Goal: Task Accomplishment & Management: Manage account settings

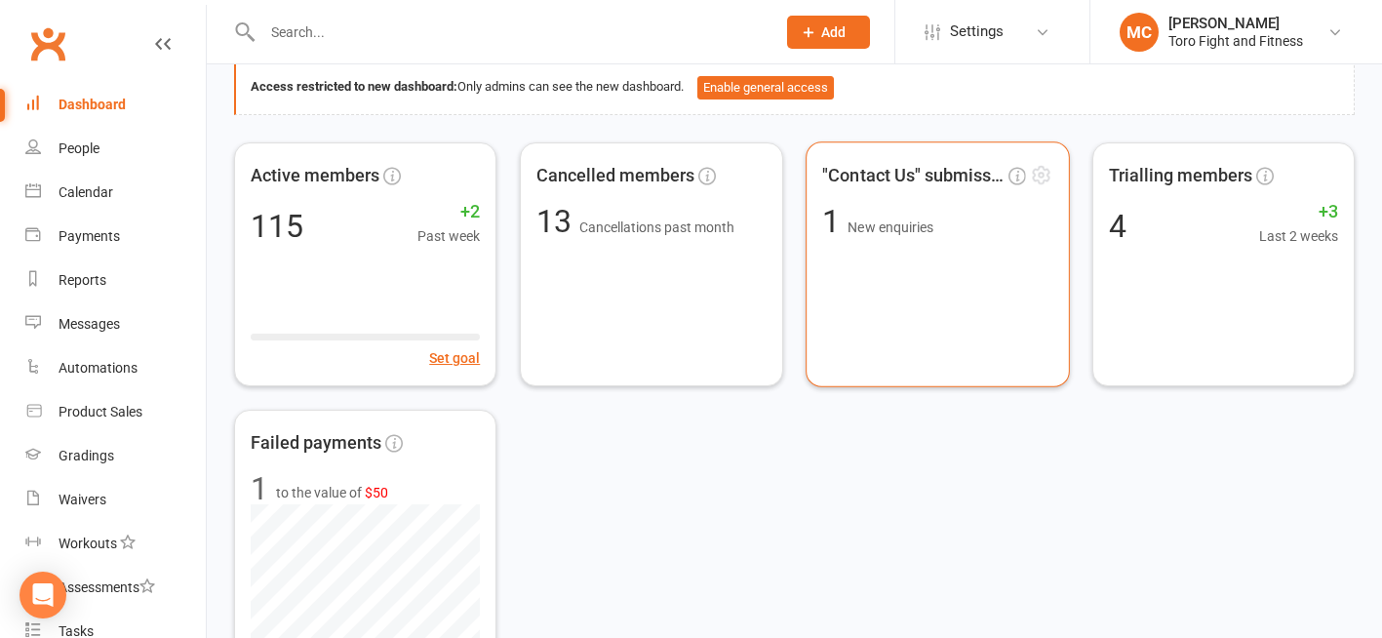
scroll to position [98, 0]
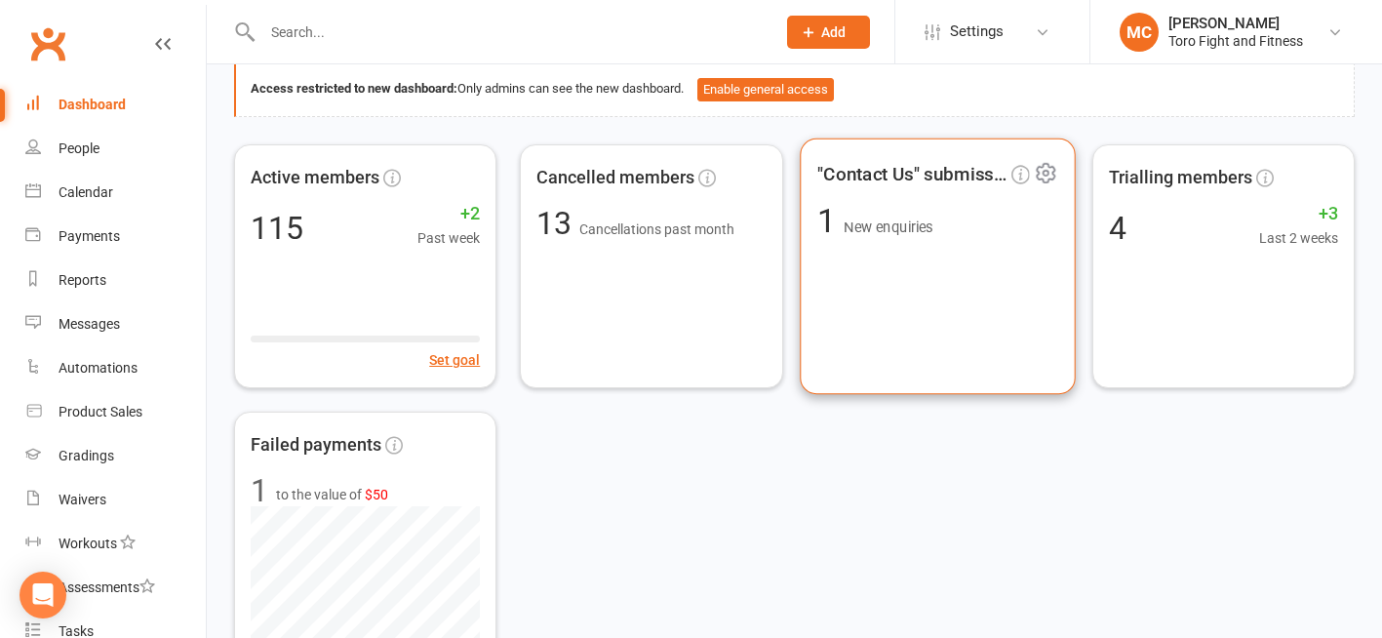
click at [899, 197] on div ""Contact Us" submissions 1 New enquiries" at bounding box center [938, 266] width 276 height 256
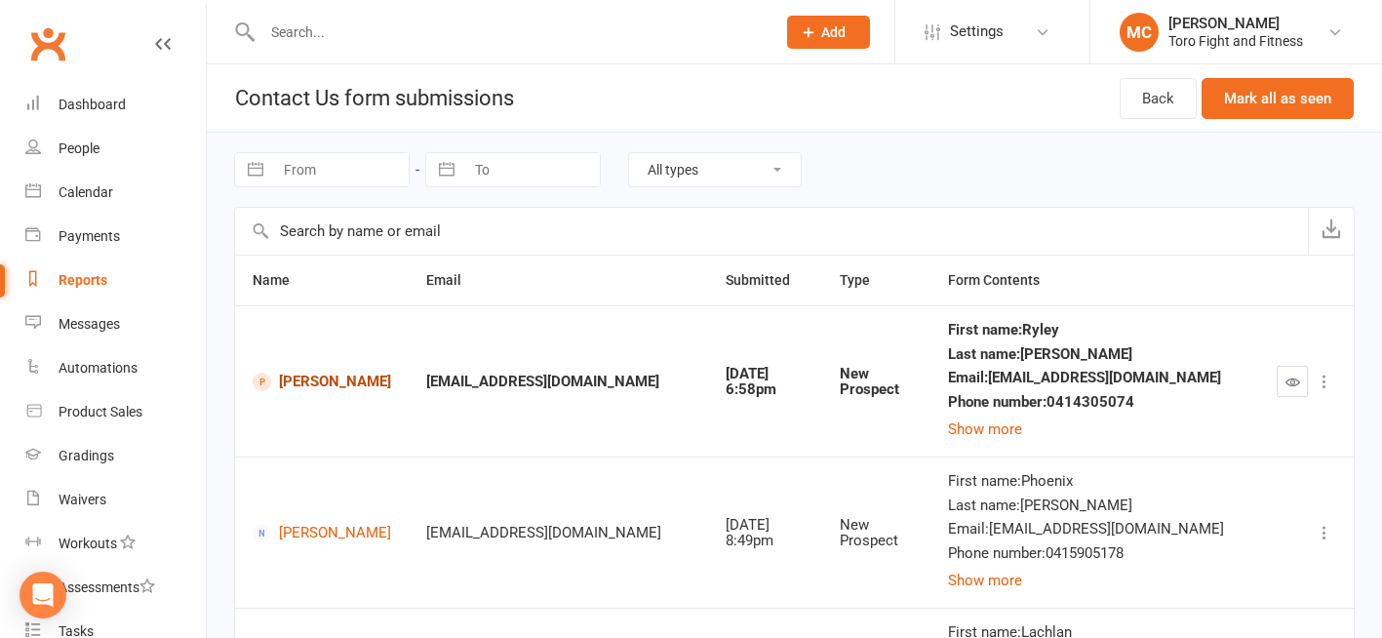
click at [333, 378] on link "[PERSON_NAME]" at bounding box center [322, 382] width 138 height 19
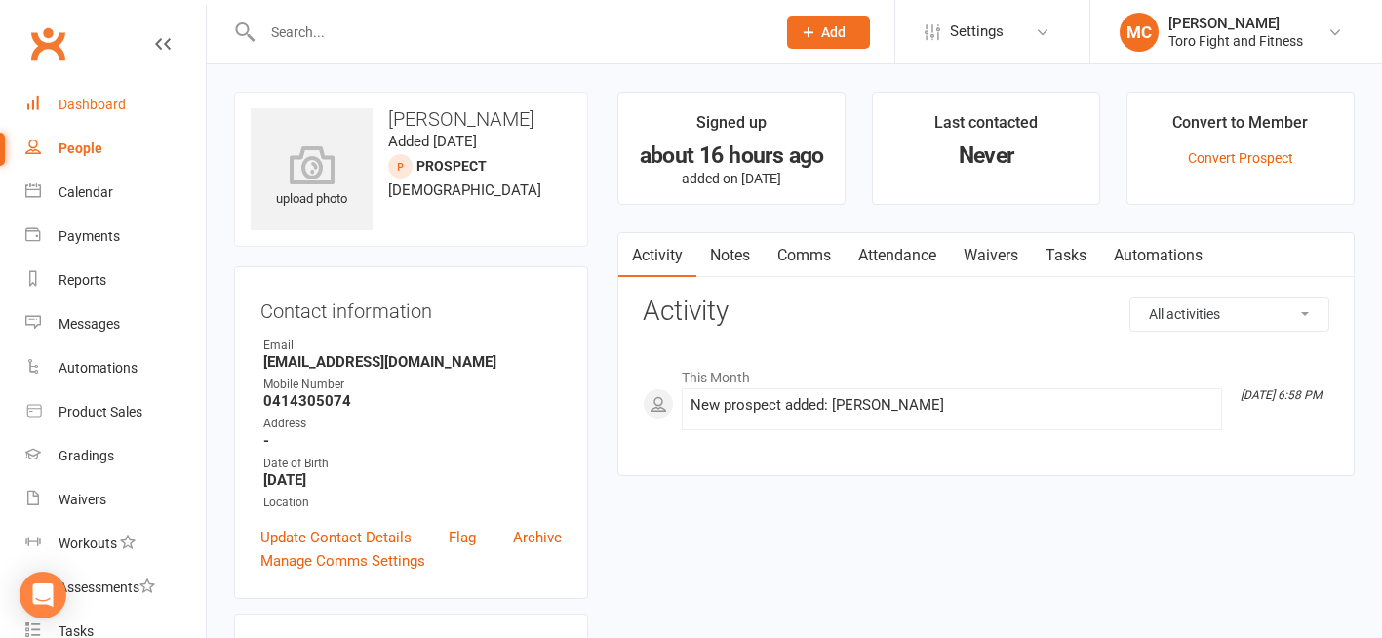
click at [86, 105] on div "Dashboard" at bounding box center [92, 105] width 67 height 16
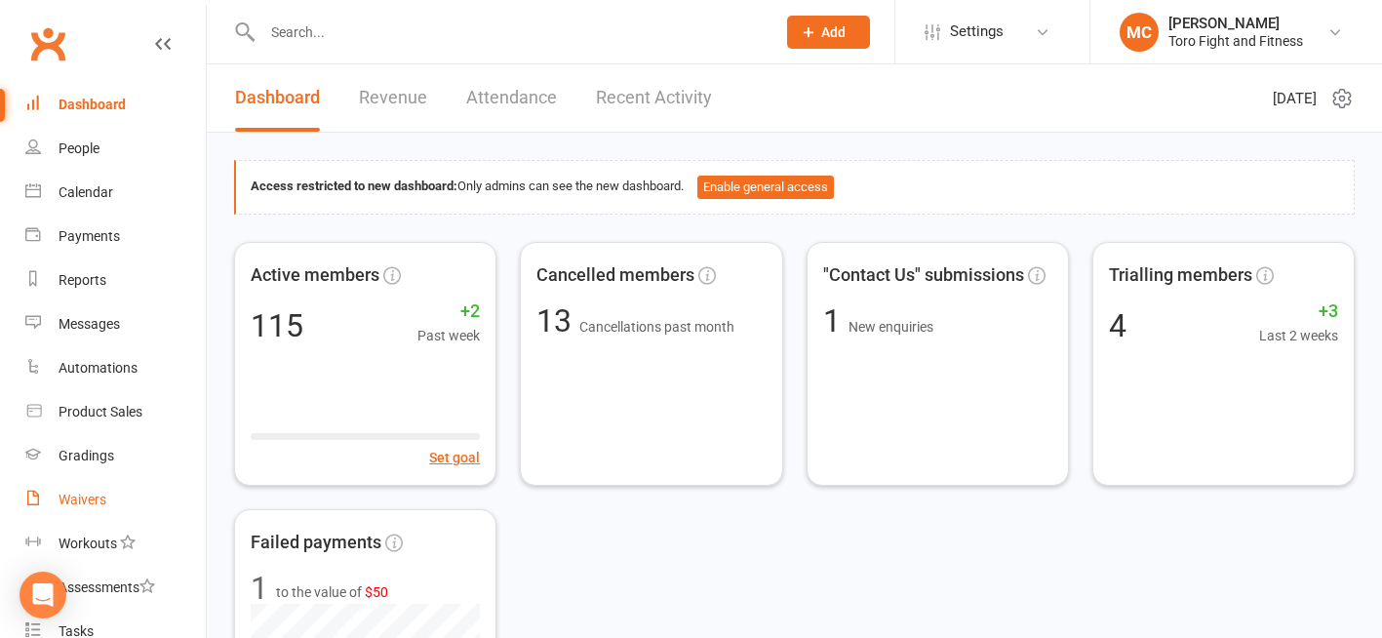
click at [96, 508] on link "Waivers" at bounding box center [115, 500] width 180 height 44
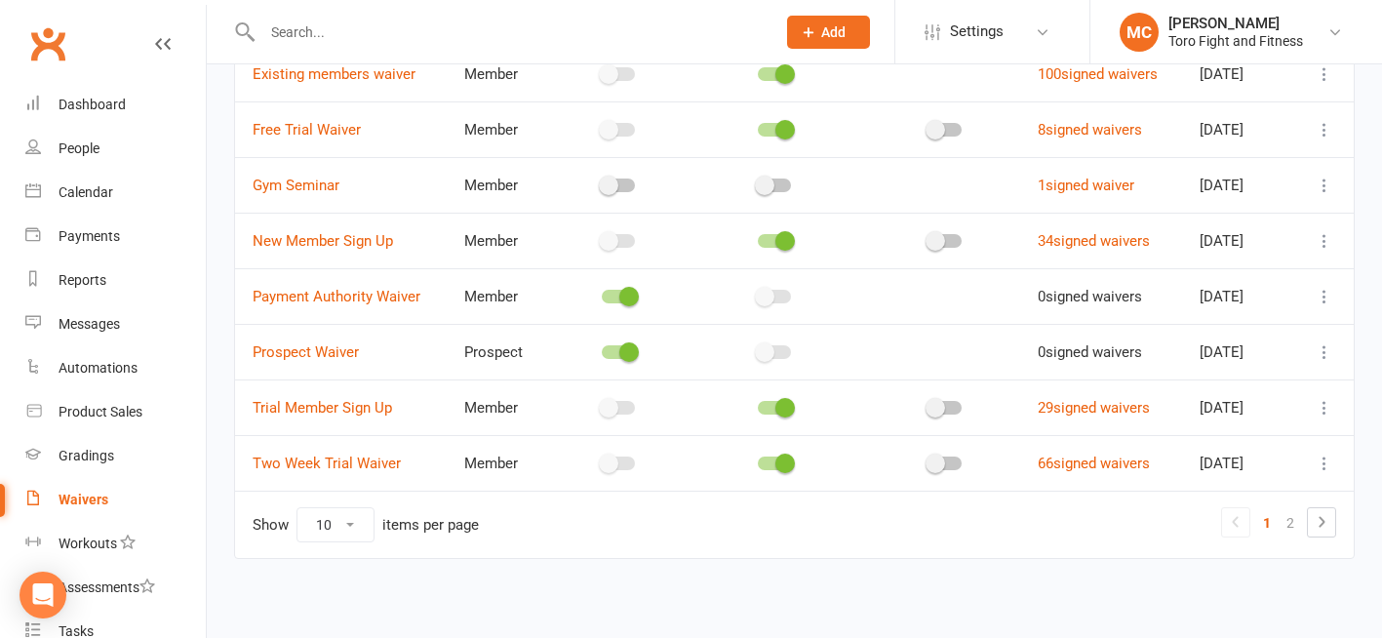
scroll to position [335, 0]
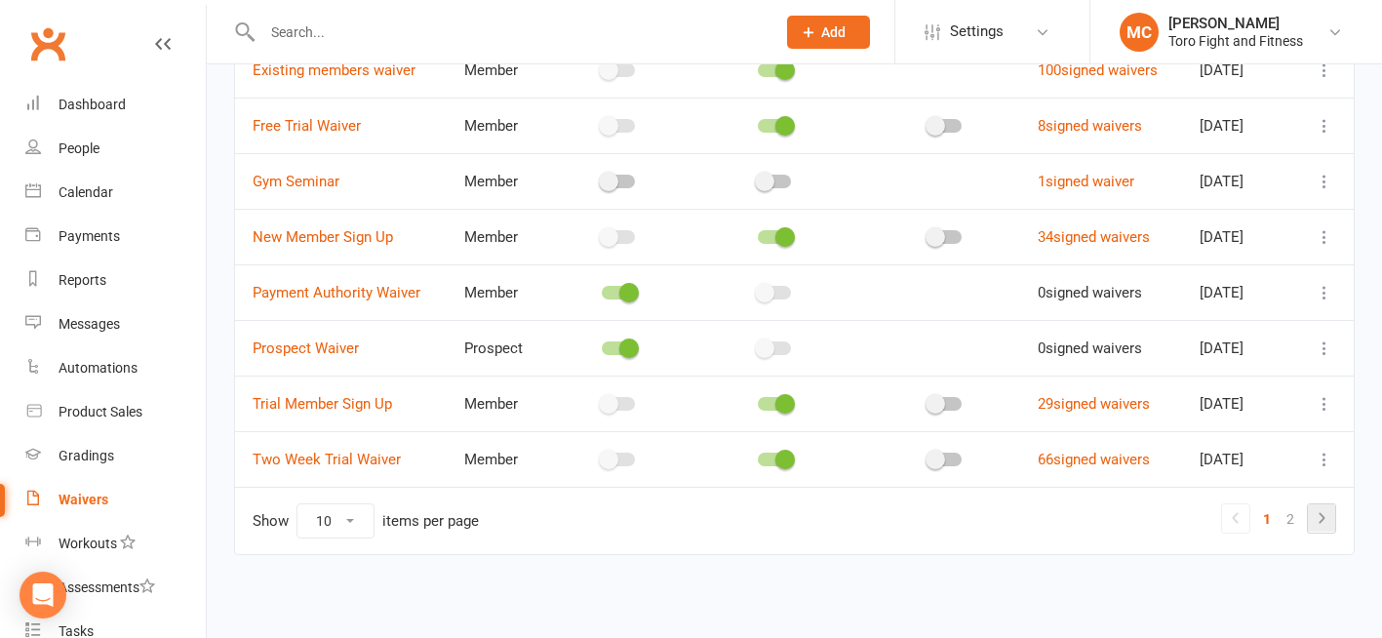
click at [1322, 518] on icon at bounding box center [1322, 517] width 6 height 11
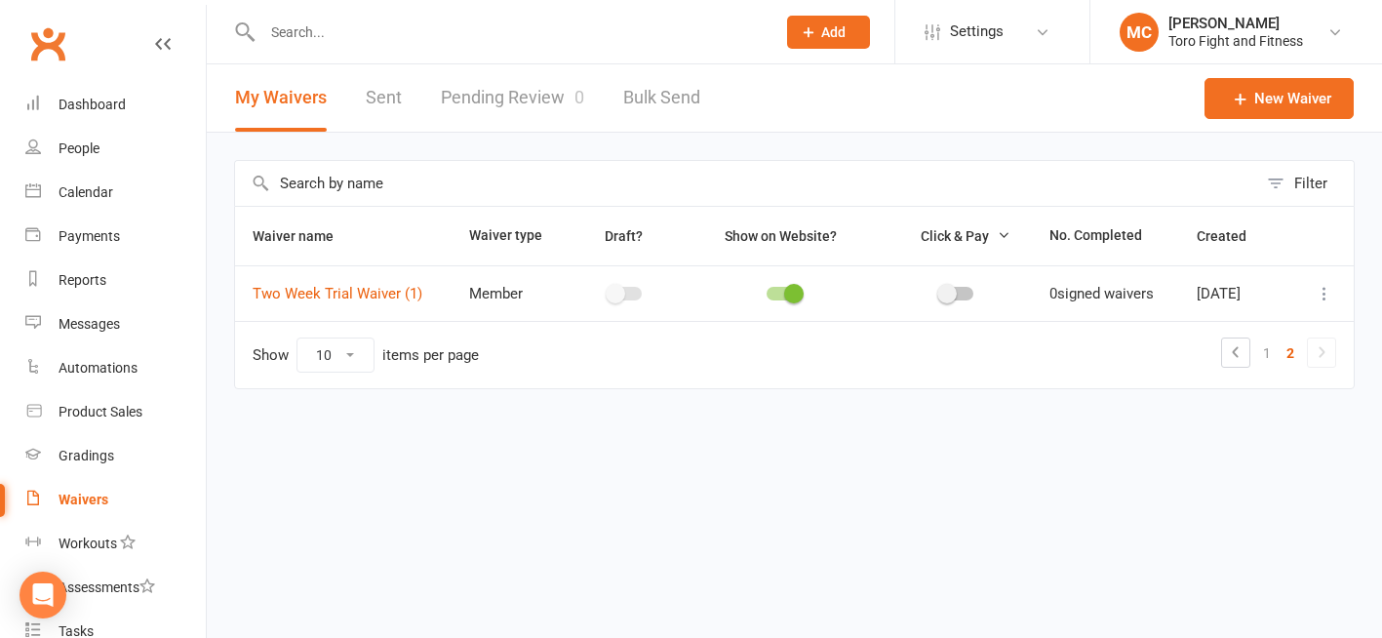
scroll to position [0, 0]
click at [1249, 351] on icon at bounding box center [1250, 351] width 23 height 23
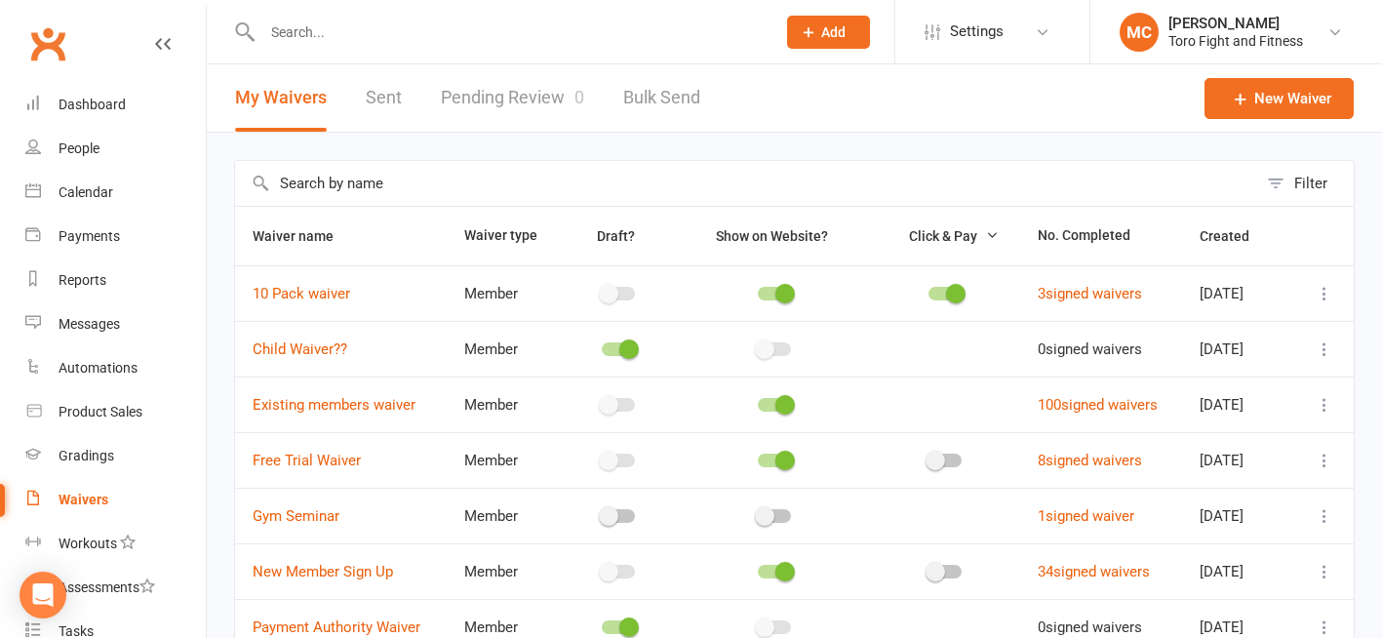
click at [1326, 344] on icon at bounding box center [1325, 349] width 20 height 20
click at [1170, 464] on link "[PERSON_NAME]" at bounding box center [1223, 465] width 193 height 39
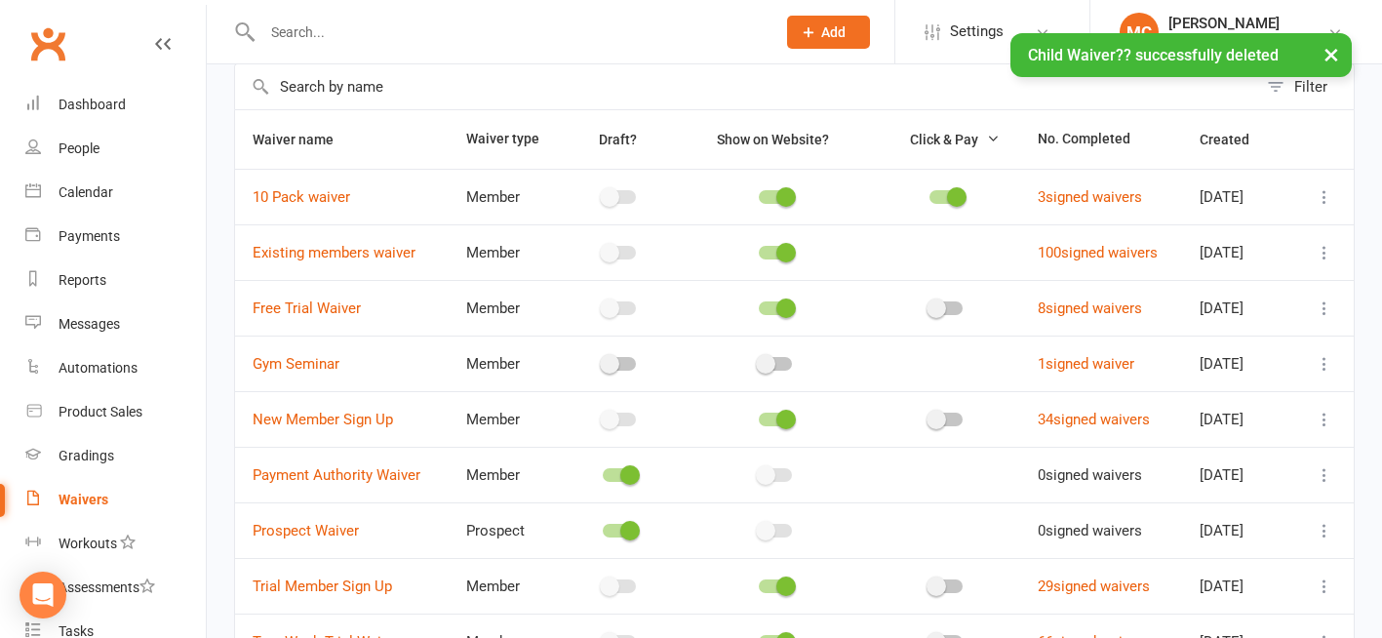
scroll to position [98, 0]
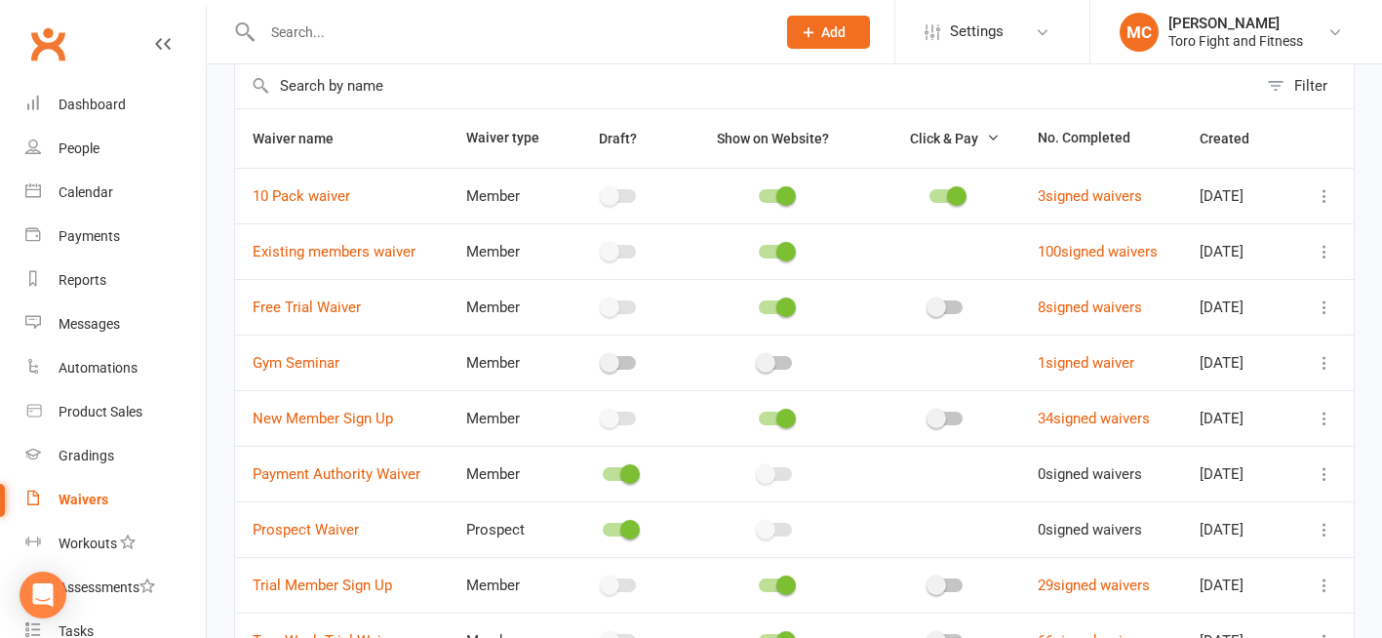
click at [1324, 476] on icon at bounding box center [1325, 474] width 20 height 20
click at [1182, 587] on link "[PERSON_NAME]" at bounding box center [1223, 590] width 193 height 39
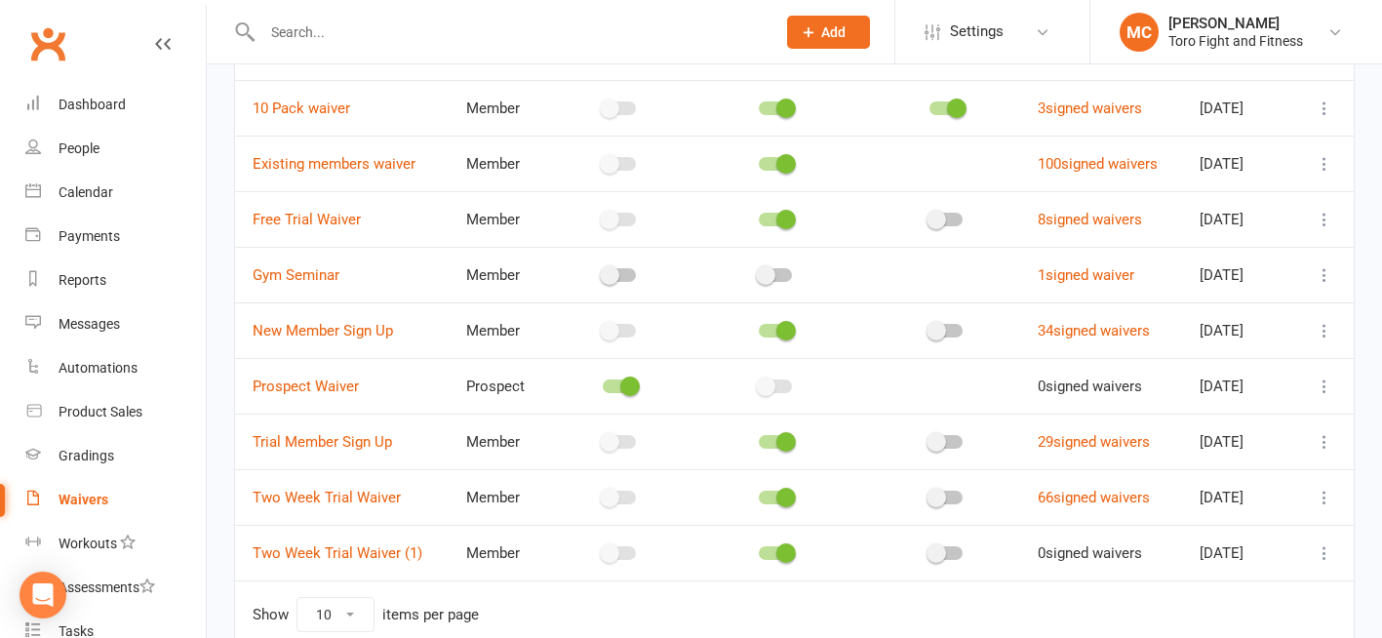
scroll to position [195, 0]
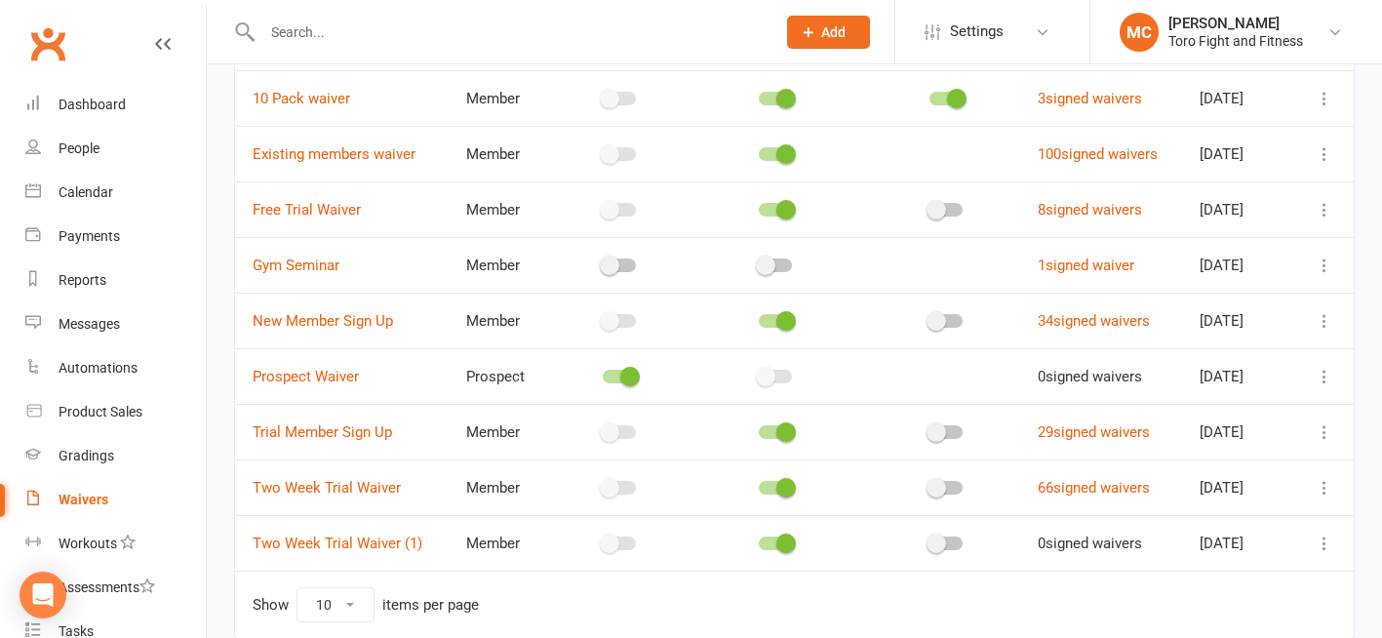
click at [1321, 374] on icon at bounding box center [1325, 377] width 20 height 20
click at [1180, 491] on link "[PERSON_NAME]" at bounding box center [1223, 492] width 193 height 39
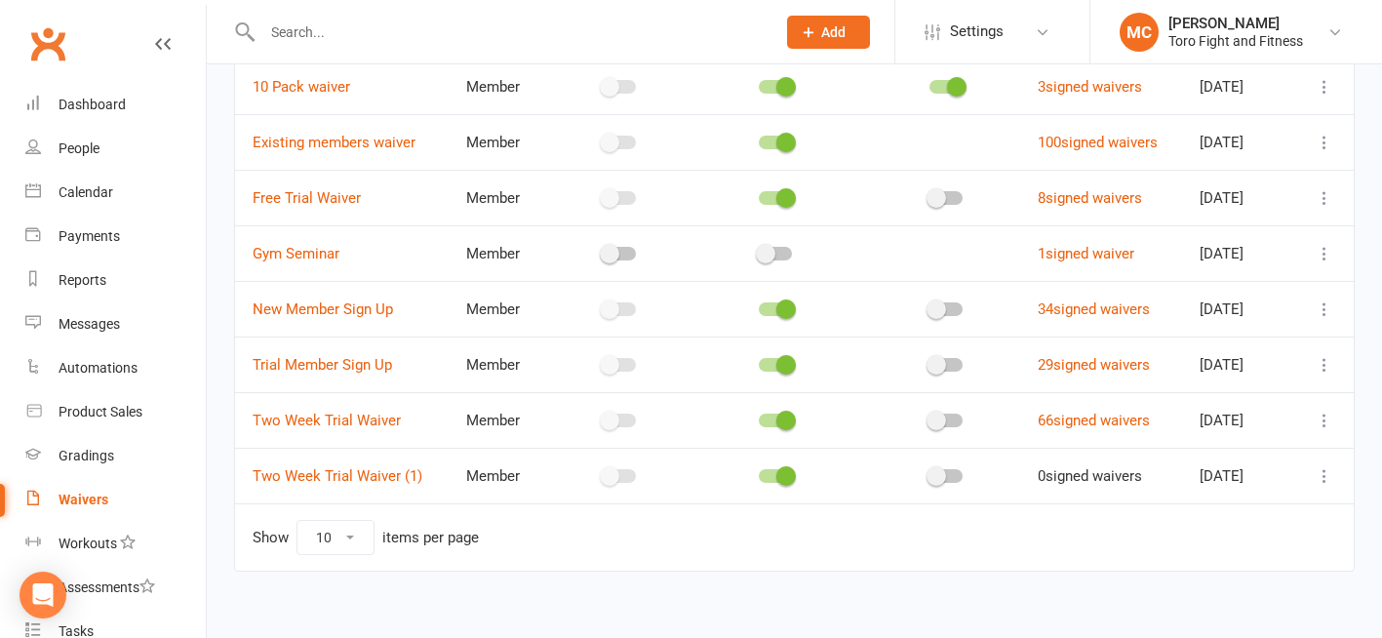
scroll to position [223, 0]
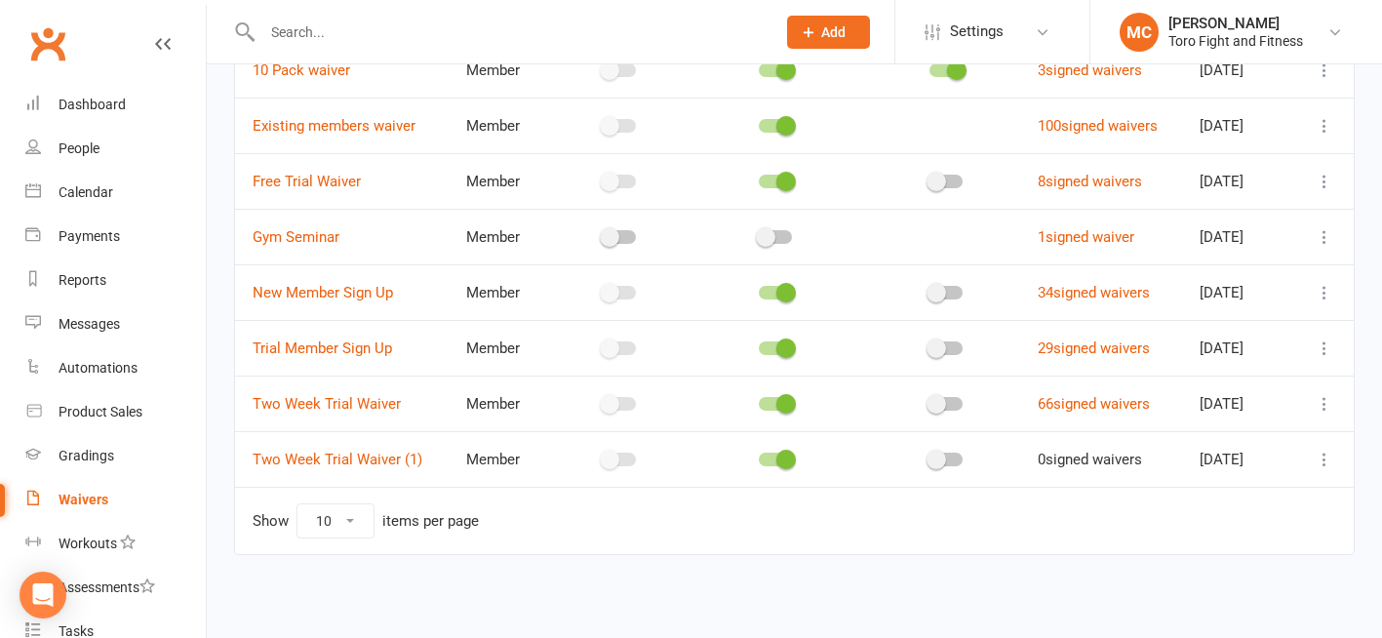
click at [613, 459] on div at bounding box center [619, 460] width 33 height 14
click at [603, 456] on input "checkbox" at bounding box center [603, 456] width 0 height 0
click at [613, 454] on div at bounding box center [619, 460] width 33 height 14
click at [603, 456] on input "checkbox" at bounding box center [603, 456] width 0 height 0
drag, startPoint x: 604, startPoint y: 460, endPoint x: 630, endPoint y: 461, distance: 26.4
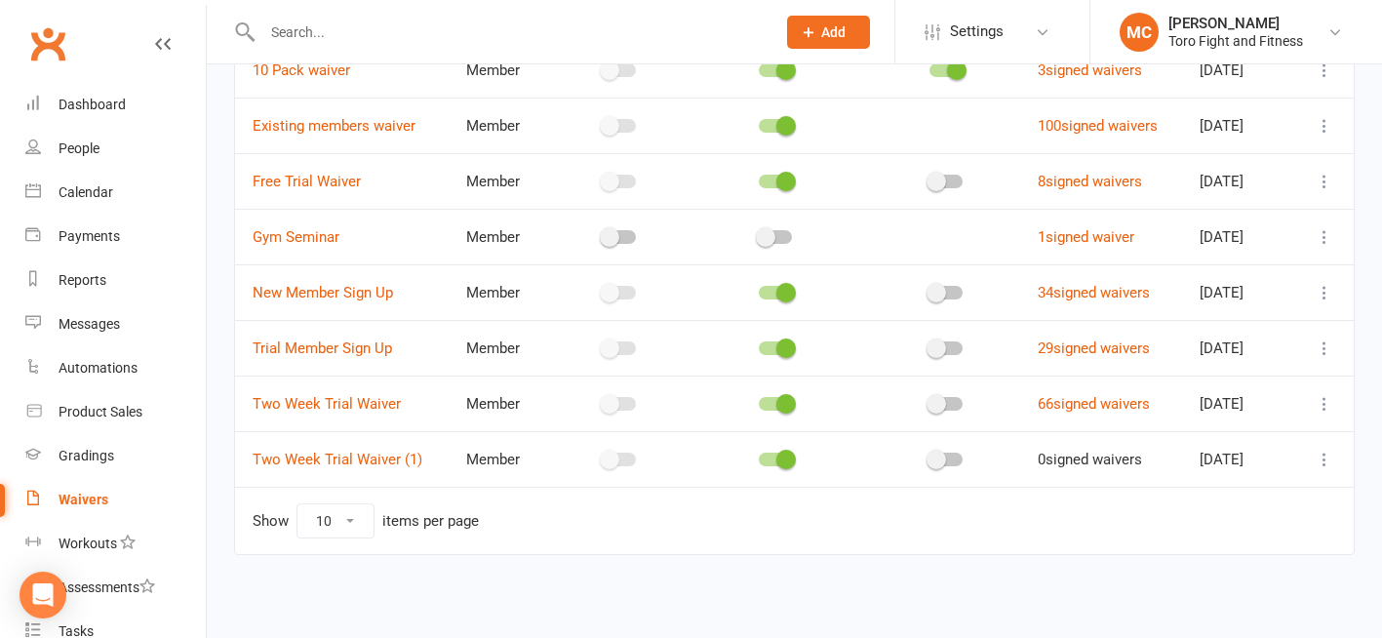
click at [630, 461] on div at bounding box center [619, 460] width 82 height 20
click at [615, 458] on div at bounding box center [619, 460] width 33 height 14
click at [603, 456] on input "checkbox" at bounding box center [603, 456] width 0 height 0
click at [615, 458] on div at bounding box center [619, 460] width 33 height 14
click at [603, 456] on input "checkbox" at bounding box center [603, 456] width 0 height 0
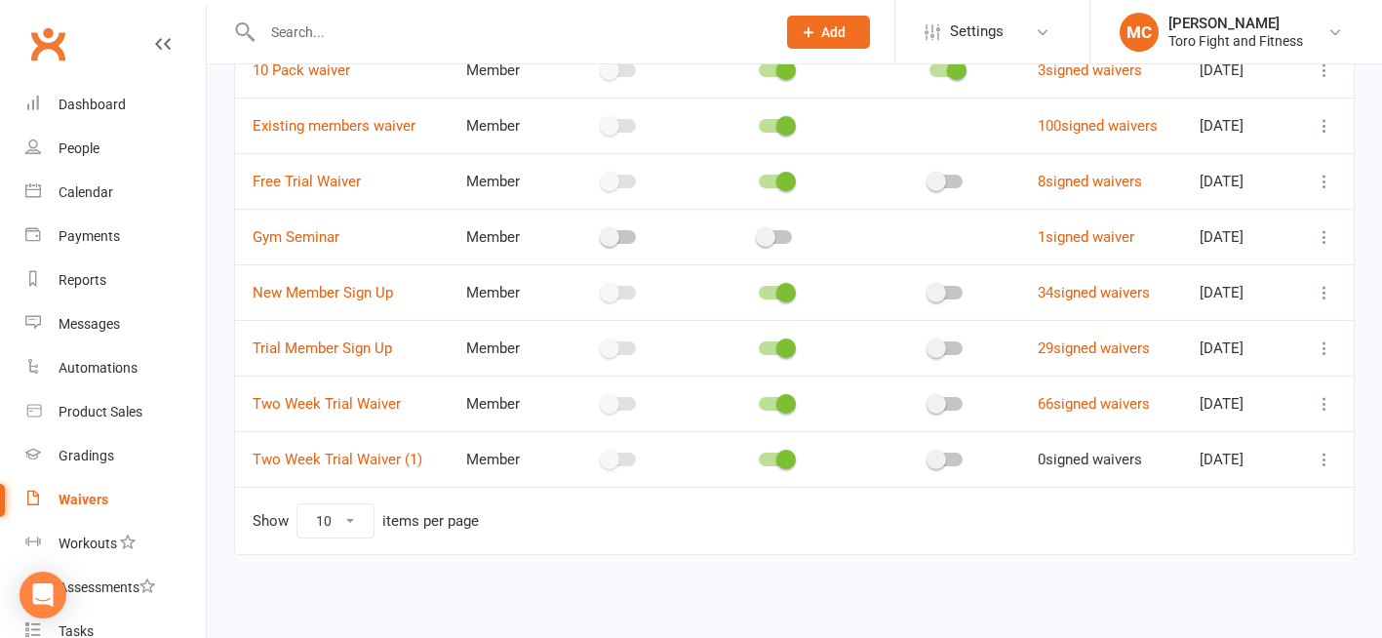
click at [620, 457] on div at bounding box center [619, 460] width 33 height 14
click at [603, 456] on input "checkbox" at bounding box center [603, 456] width 0 height 0
click at [330, 461] on link "Two Week Trial Waiver (1)" at bounding box center [338, 460] width 170 height 18
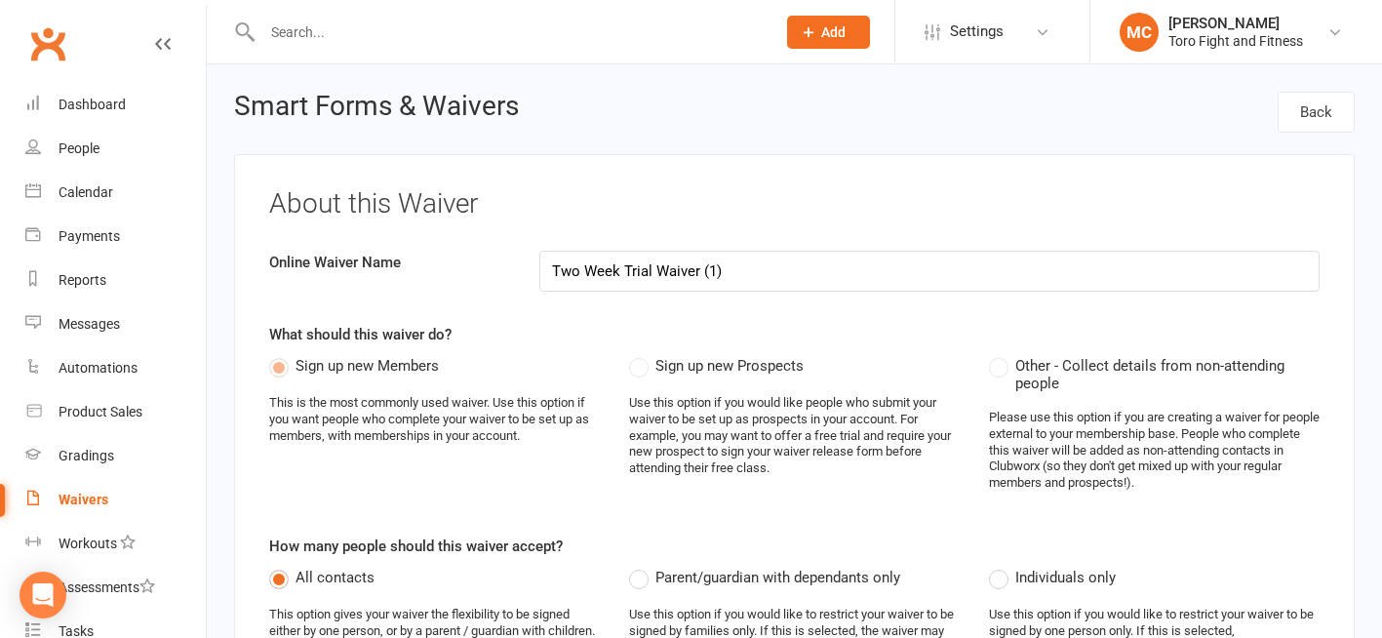
drag, startPoint x: 751, startPoint y: 260, endPoint x: 506, endPoint y: 258, distance: 244.8
click at [506, 258] on div "Online Waiver Name Two Week Trial Waiver (1)" at bounding box center [795, 271] width 1080 height 41
click at [632, 271] on input "WBC GradignSystem" at bounding box center [929, 271] width 780 height 41
click at [639, 271] on input "WBC GradignSystem" at bounding box center [929, 271] width 780 height 41
click at [628, 268] on input "WBC Gradign System" at bounding box center [929, 271] width 780 height 41
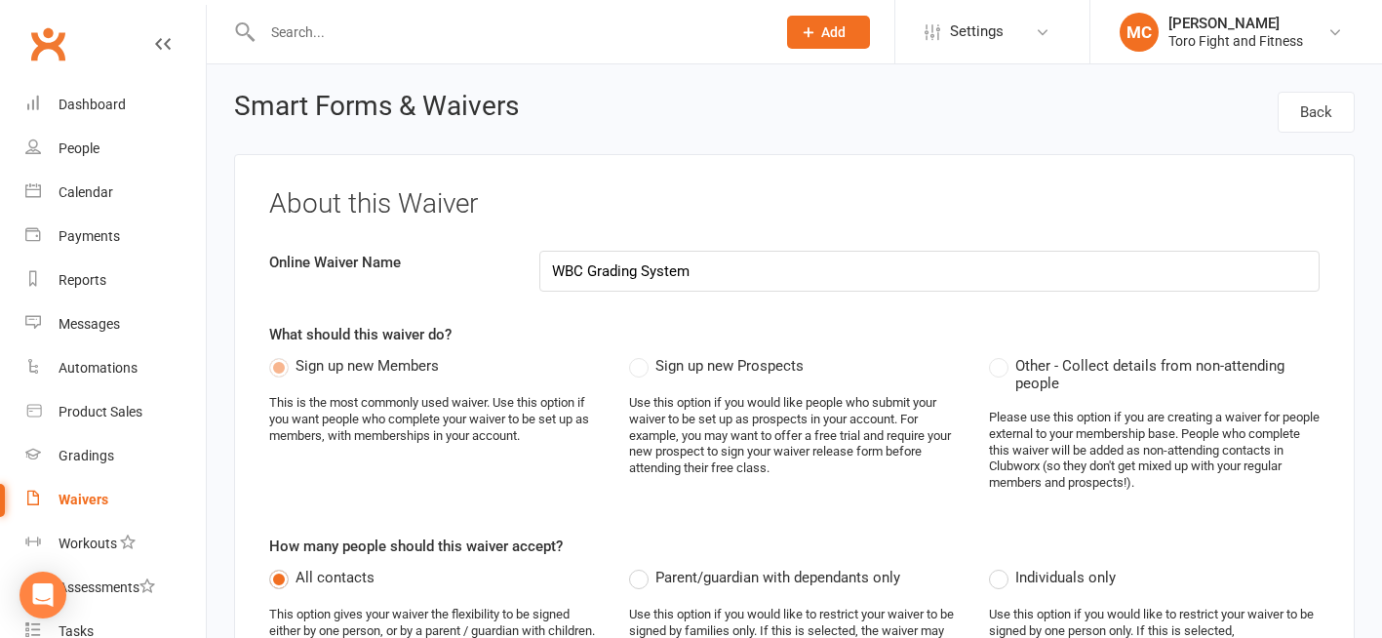
click at [706, 274] on input "WBC Grading System" at bounding box center [929, 271] width 780 height 41
click at [588, 275] on input "WBC Grading System" at bounding box center [929, 271] width 780 height 41
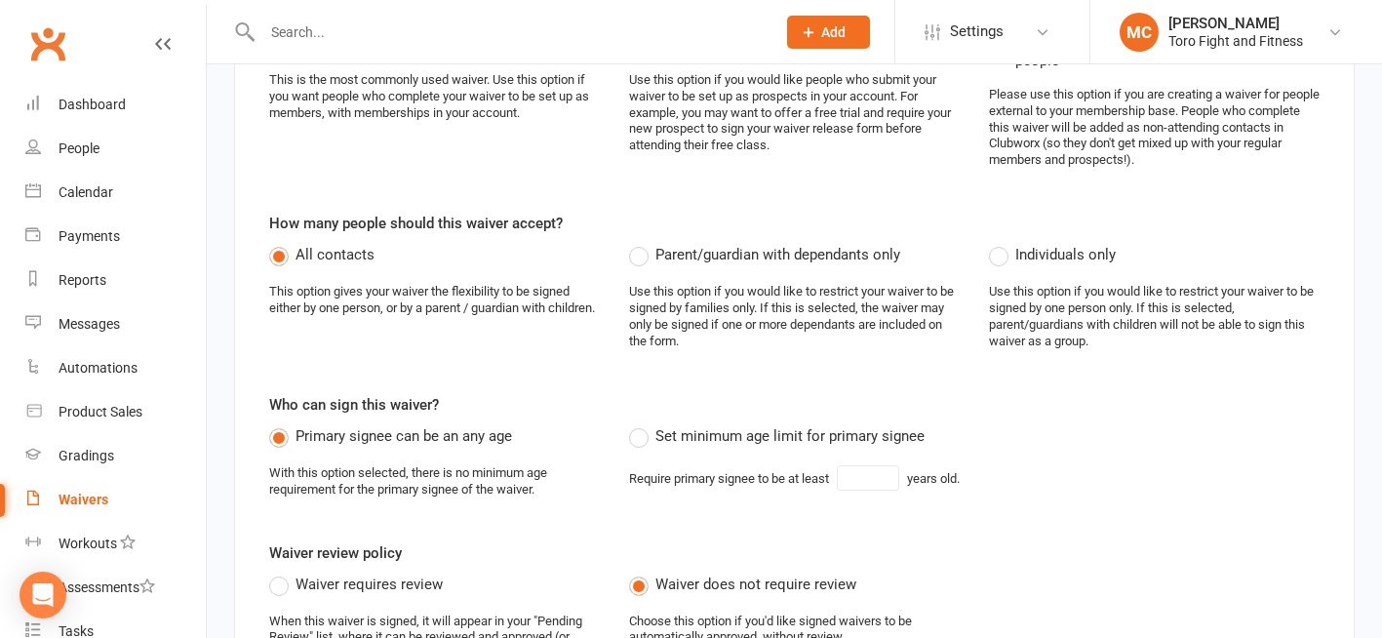
scroll to position [293, 0]
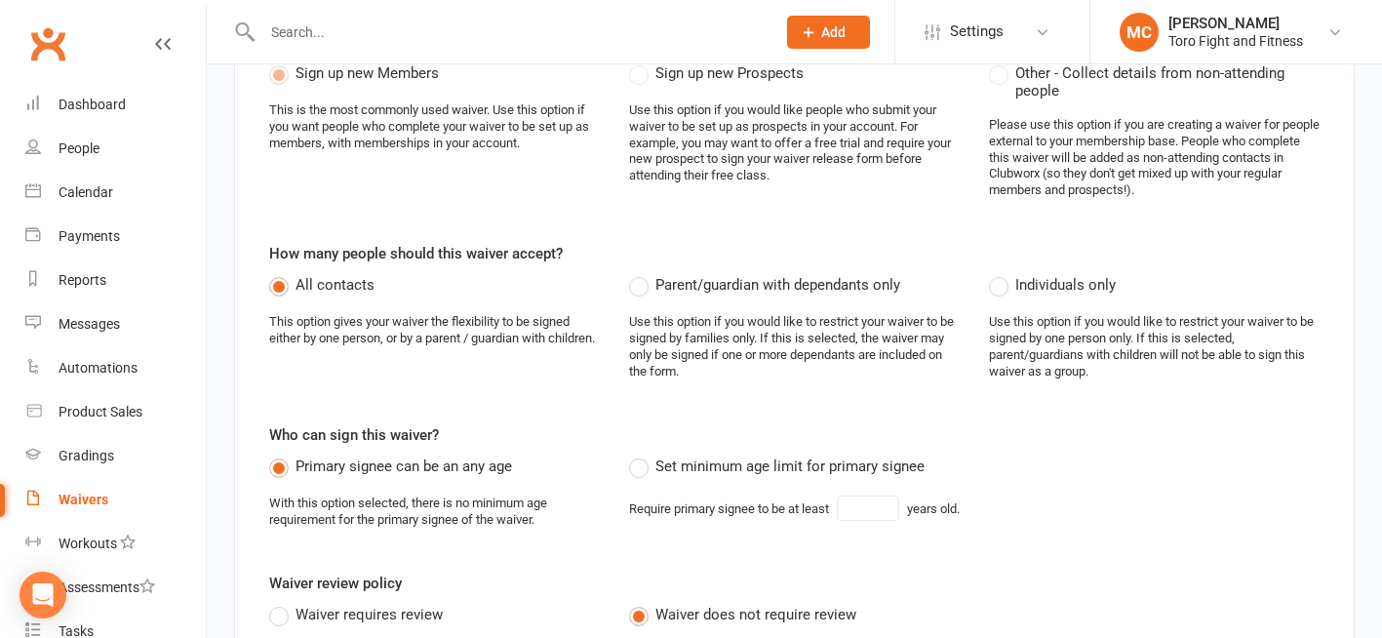
type input "WBC Grading System"
click at [642, 286] on label "Parent/guardian with dependants only" at bounding box center [764, 284] width 271 height 23
click at [642, 273] on input "Parent/guardian with dependants only" at bounding box center [635, 273] width 13 height 0
click at [279, 283] on label "All contacts" at bounding box center [321, 284] width 105 height 23
click at [279, 273] on input "All contacts" at bounding box center [275, 273] width 13 height 0
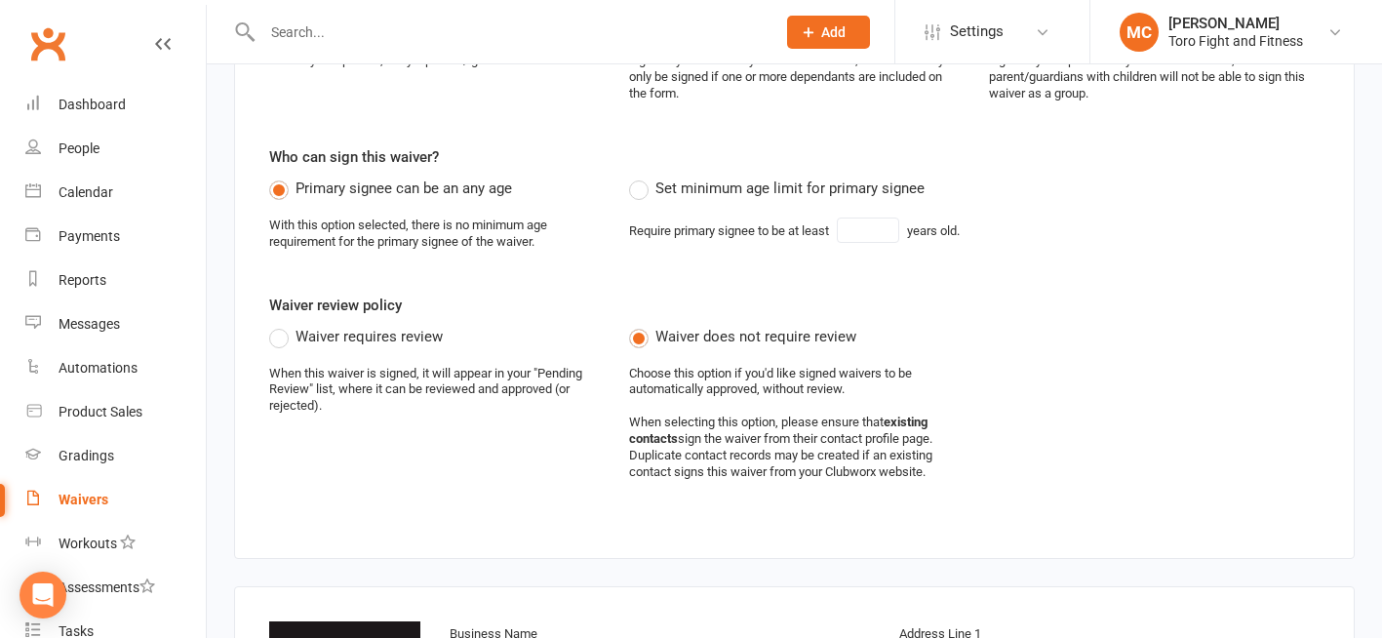
scroll to position [585, 0]
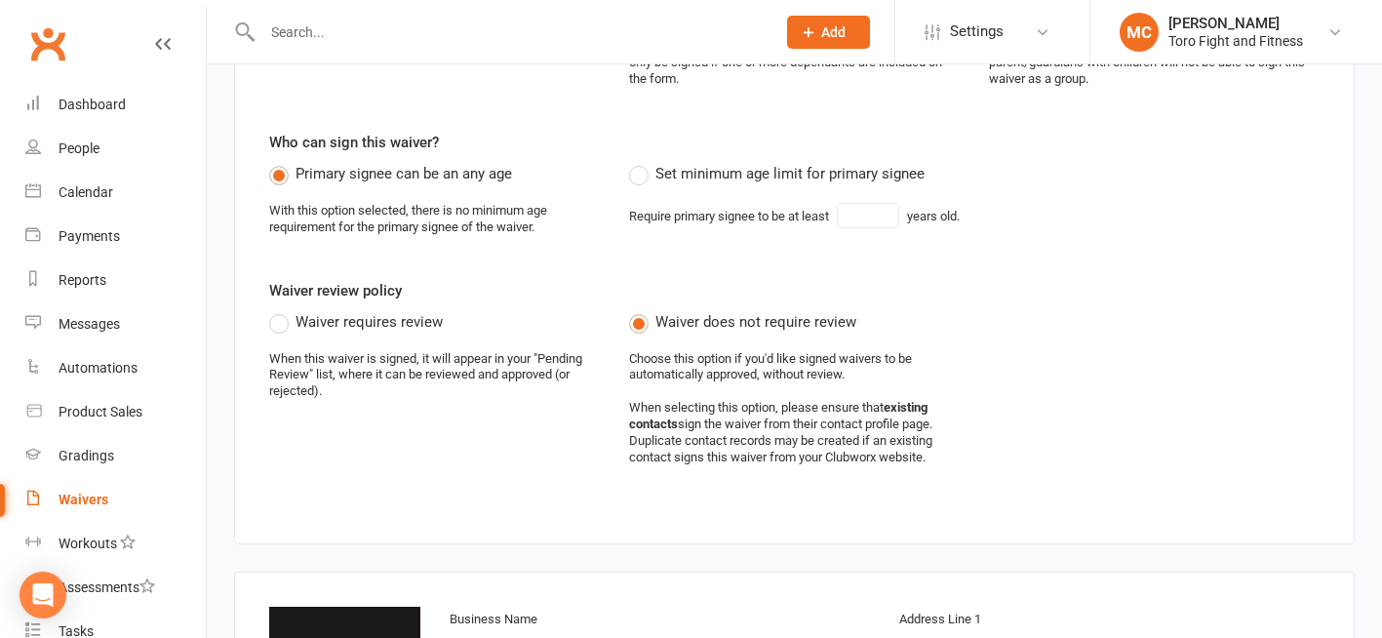
click at [638, 177] on label "Set minimum age limit for primary signee" at bounding box center [777, 173] width 296 height 23
click at [638, 162] on input "Set minimum age limit for primary signee" at bounding box center [635, 162] width 13 height 0
type input "18"
click at [284, 173] on label "Primary signee can be an any age" at bounding box center [390, 173] width 243 height 23
click at [282, 162] on input "Primary signee can be an any age" at bounding box center [275, 162] width 13 height 0
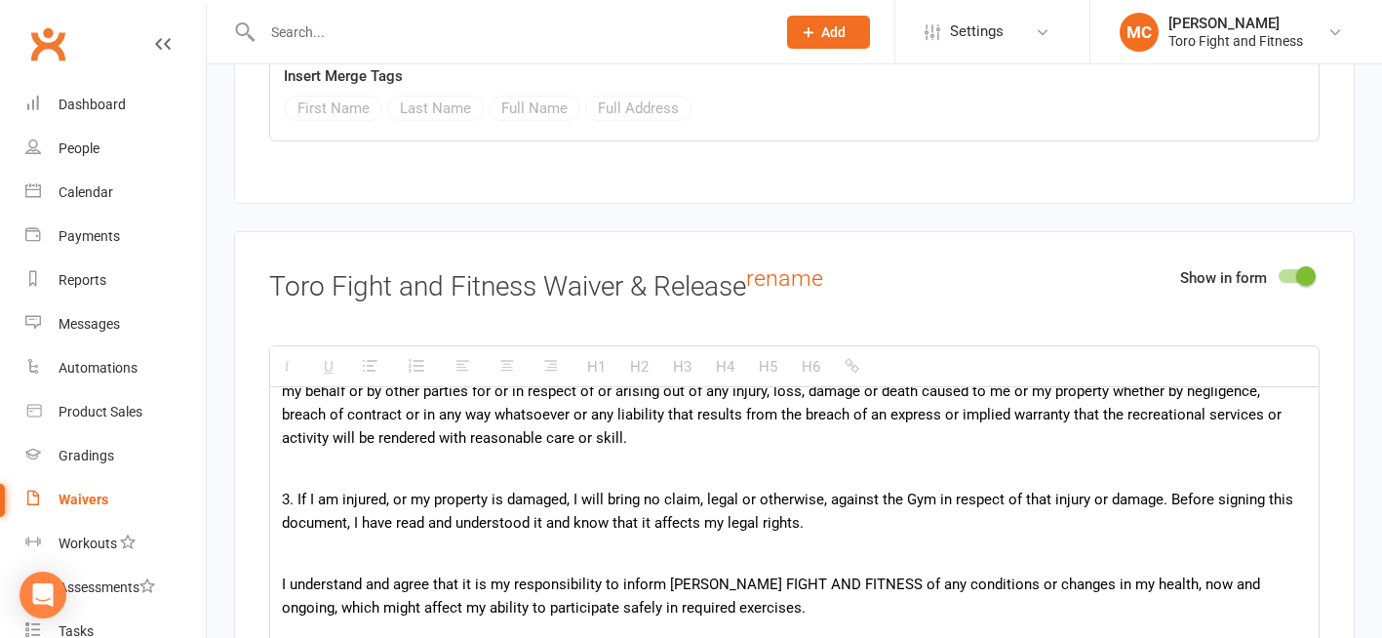
scroll to position [1071, 0]
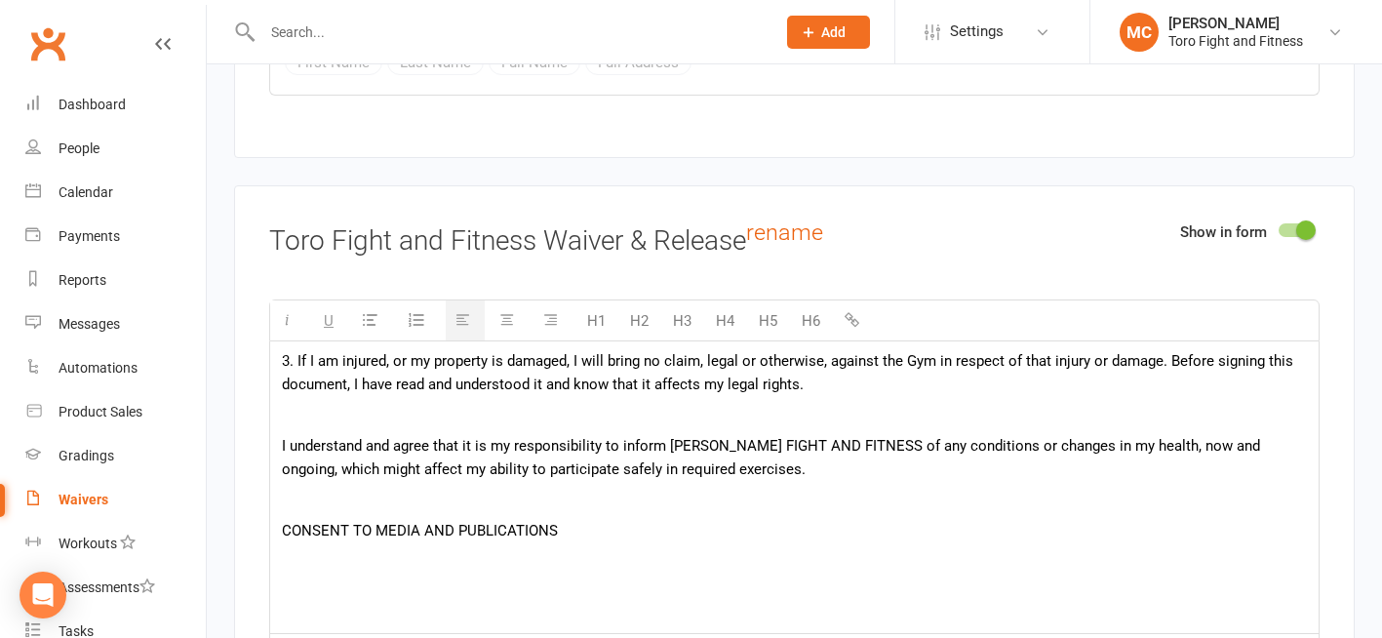
scroll to position [1132, 0]
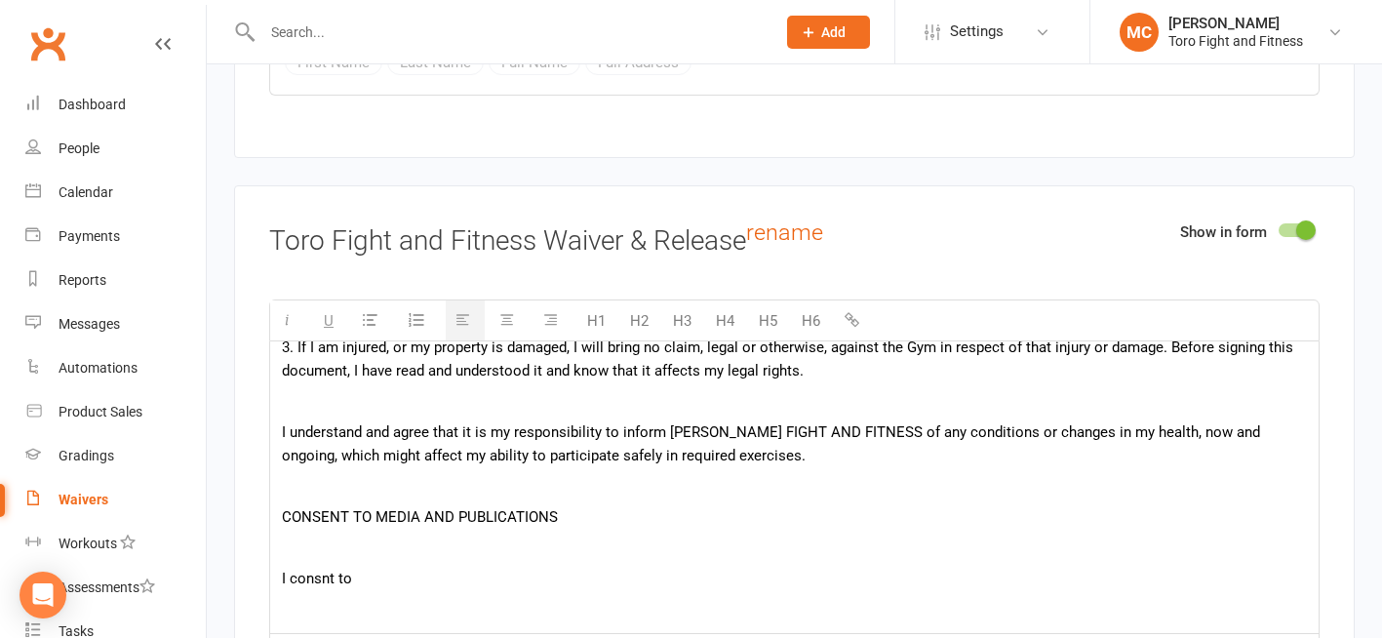
click at [321, 583] on p "I consnt to" at bounding box center [794, 578] width 1025 height 23
drag, startPoint x: 394, startPoint y: 590, endPoint x: 407, endPoint y: 583, distance: 14.4
click at [394, 589] on p "I consent to" at bounding box center [794, 578] width 1025 height 23
